Goal: Check status: Check status

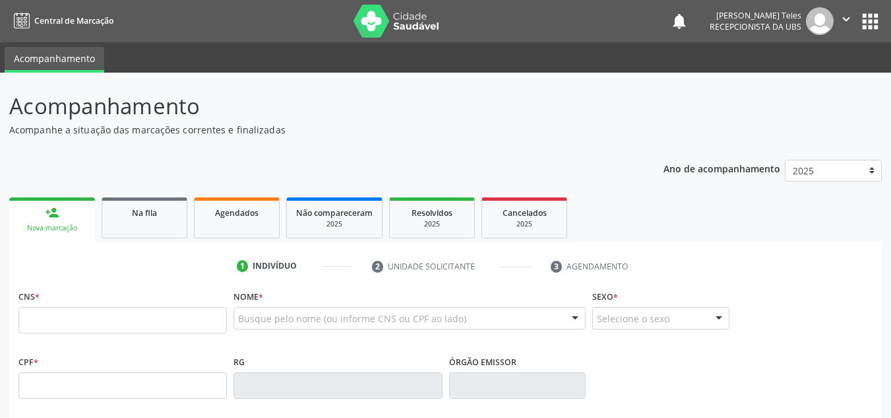
drag, startPoint x: 0, startPoint y: 0, endPoint x: 79, endPoint y: 313, distance: 323.1
click at [79, 313] on input "text" at bounding box center [122, 320] width 209 height 26
click at [43, 321] on input "text" at bounding box center [122, 320] width 209 height 26
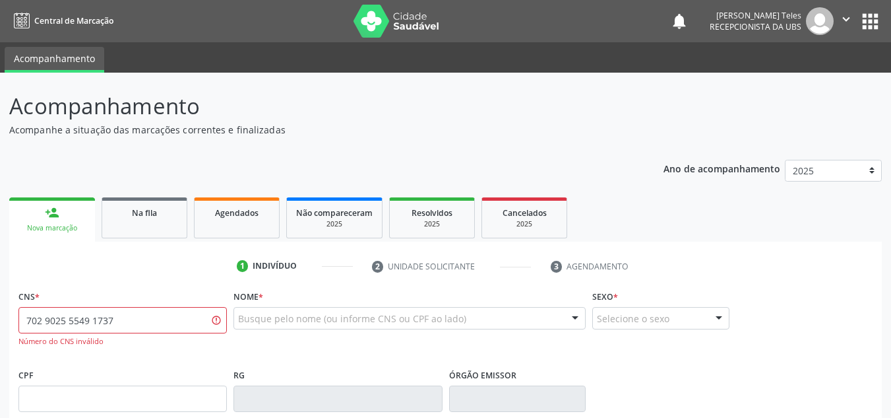
drag, startPoint x: 258, startPoint y: 330, endPoint x: 263, endPoint y: 311, distance: 19.7
click at [259, 329] on div "Busque pelo nome (ou informe CNS ou CPF ao lado) Nenhum resultado encontrado pa…" at bounding box center [410, 323] width 352 height 32
click at [263, 309] on div "Busque pelo nome (ou informe CNS ou CPF ao lado)" at bounding box center [410, 318] width 352 height 22
click at [158, 319] on input "702 9025 5549 1737" at bounding box center [122, 320] width 209 height 26
type input "7"
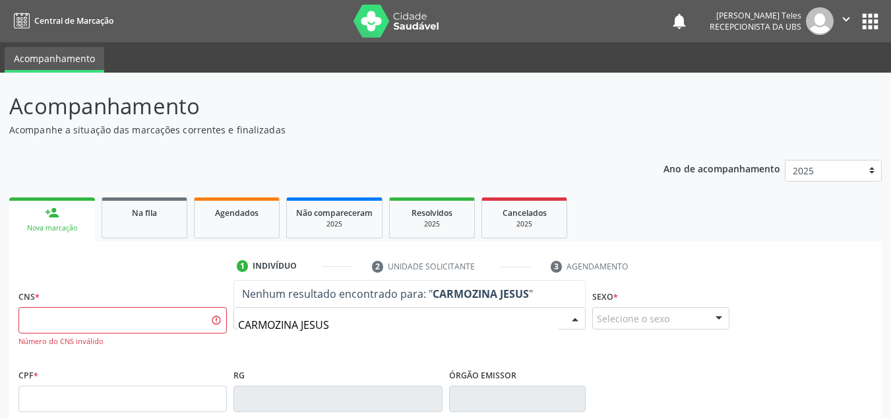
type input "CARMOZINA JESU"
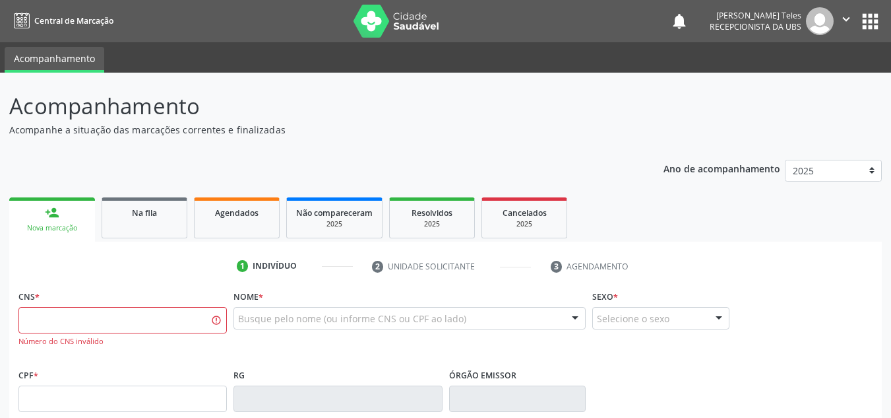
click at [362, 106] on p "Acompanhamento" at bounding box center [314, 106] width 611 height 33
